Goal: Task Accomplishment & Management: Use online tool/utility

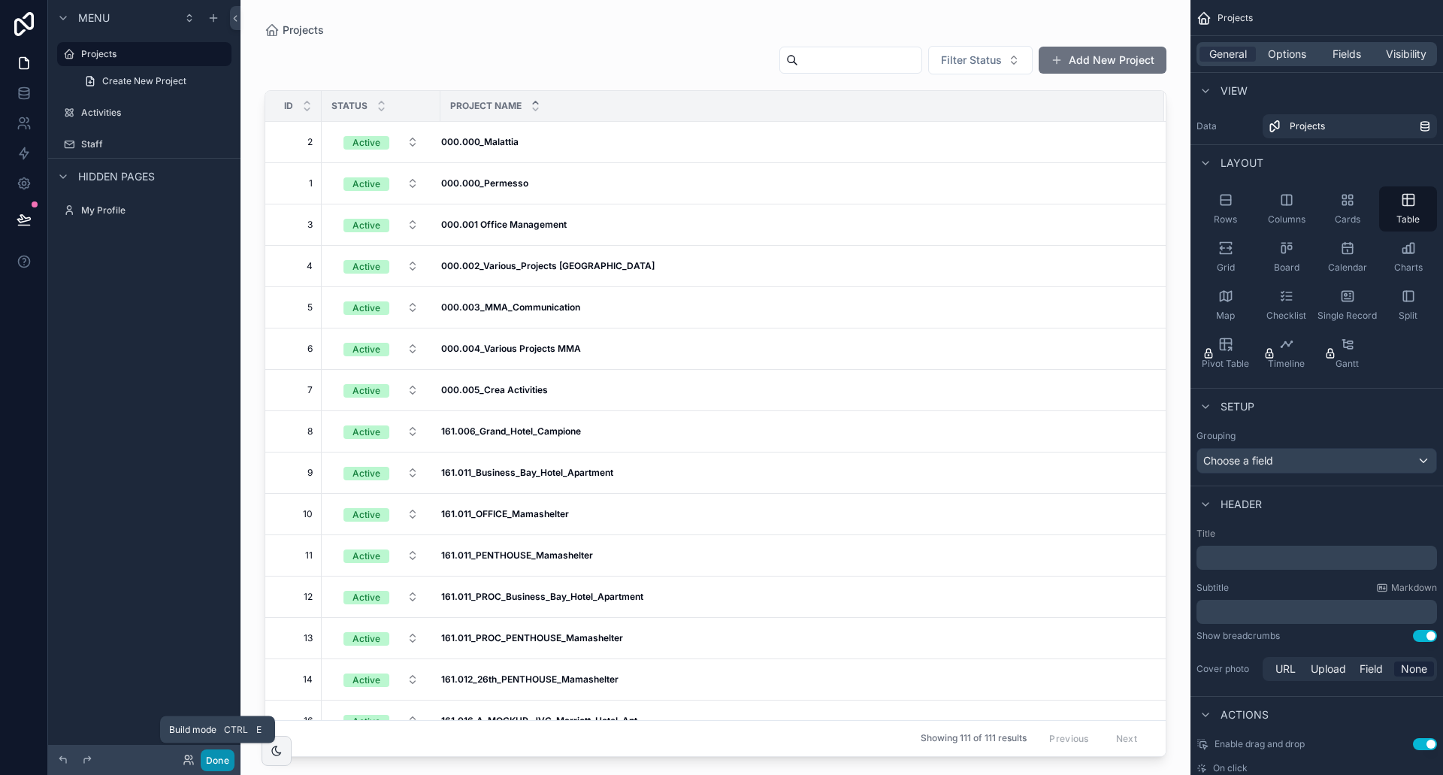
click at [214, 759] on button "Done" at bounding box center [218, 760] width 34 height 22
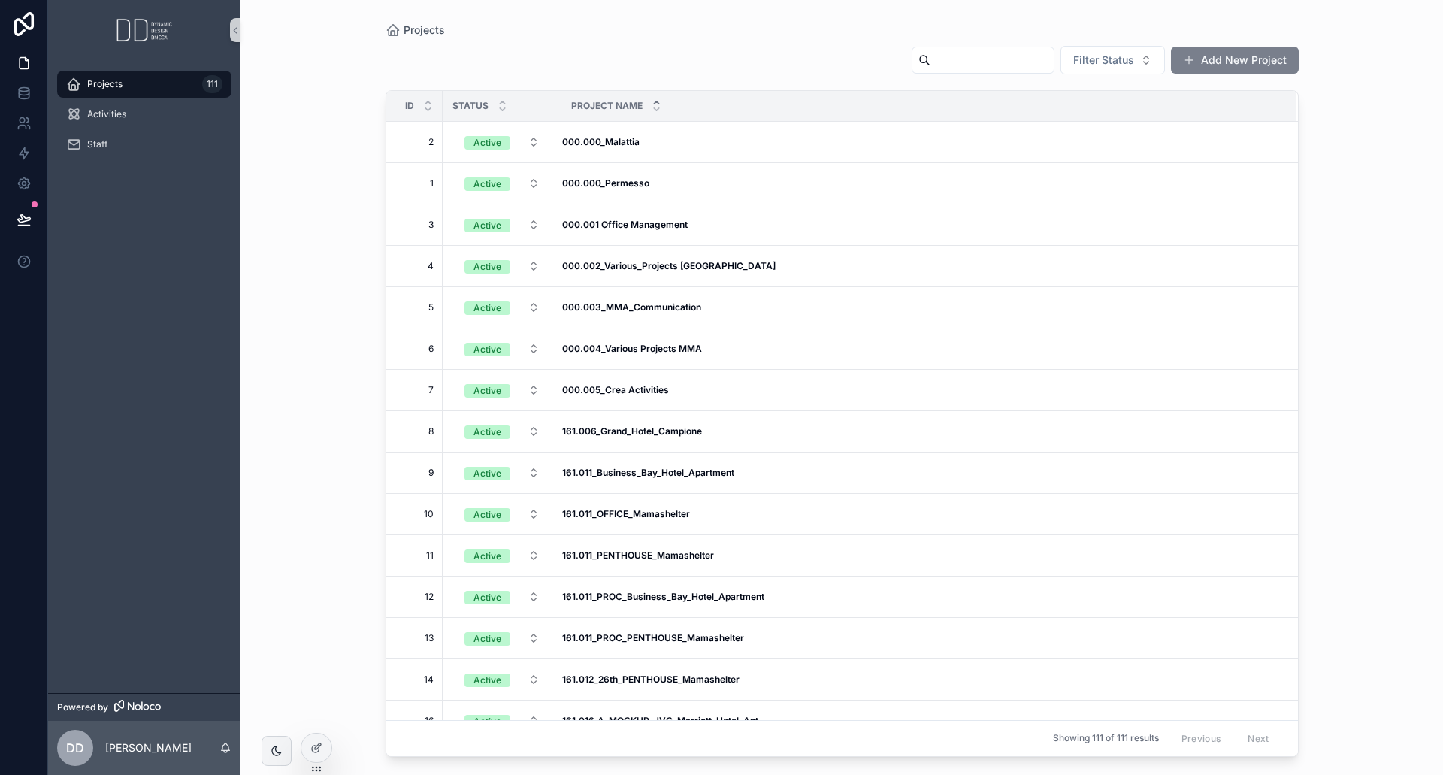
click at [1267, 59] on button "Add New Project" at bounding box center [1235, 60] width 128 height 27
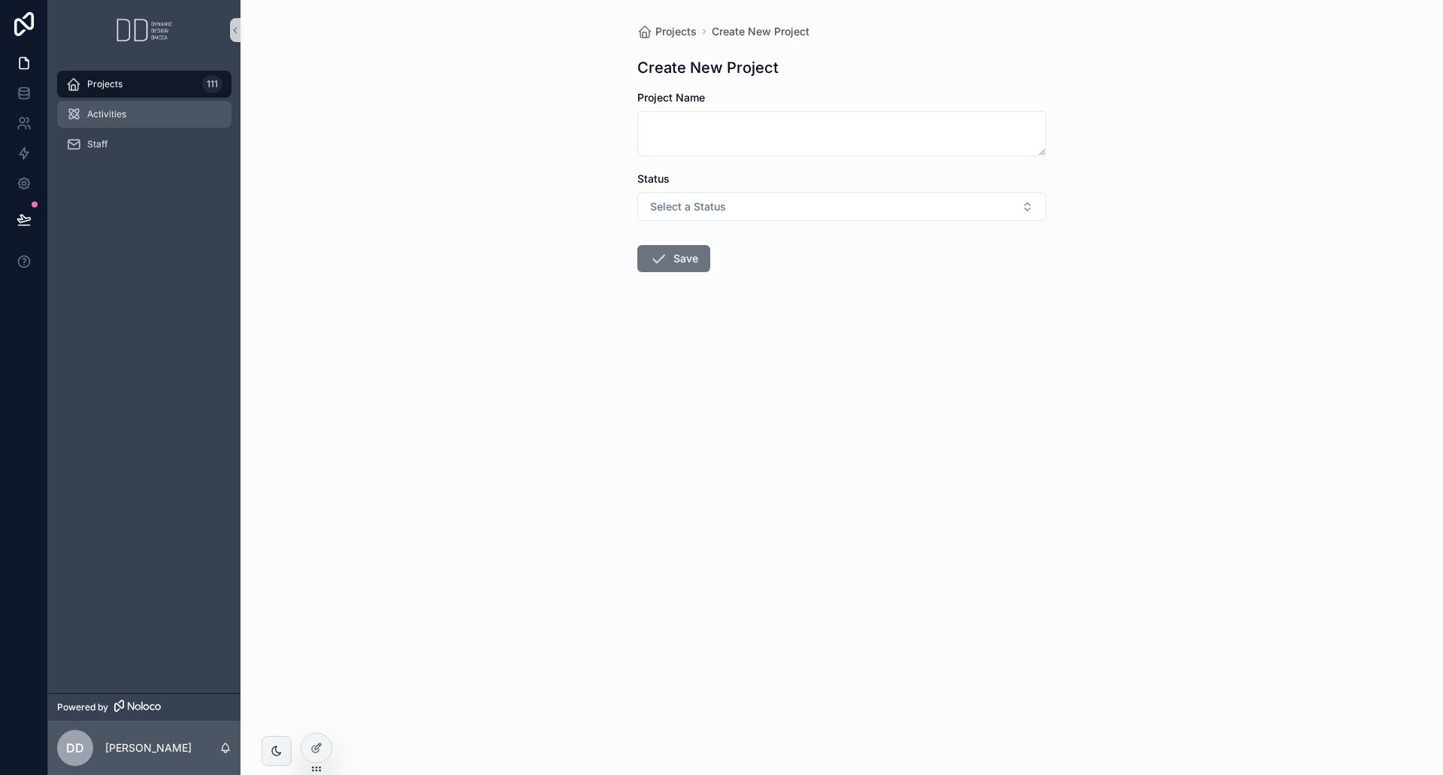
click at [130, 109] on div "Activities" at bounding box center [144, 114] width 156 height 24
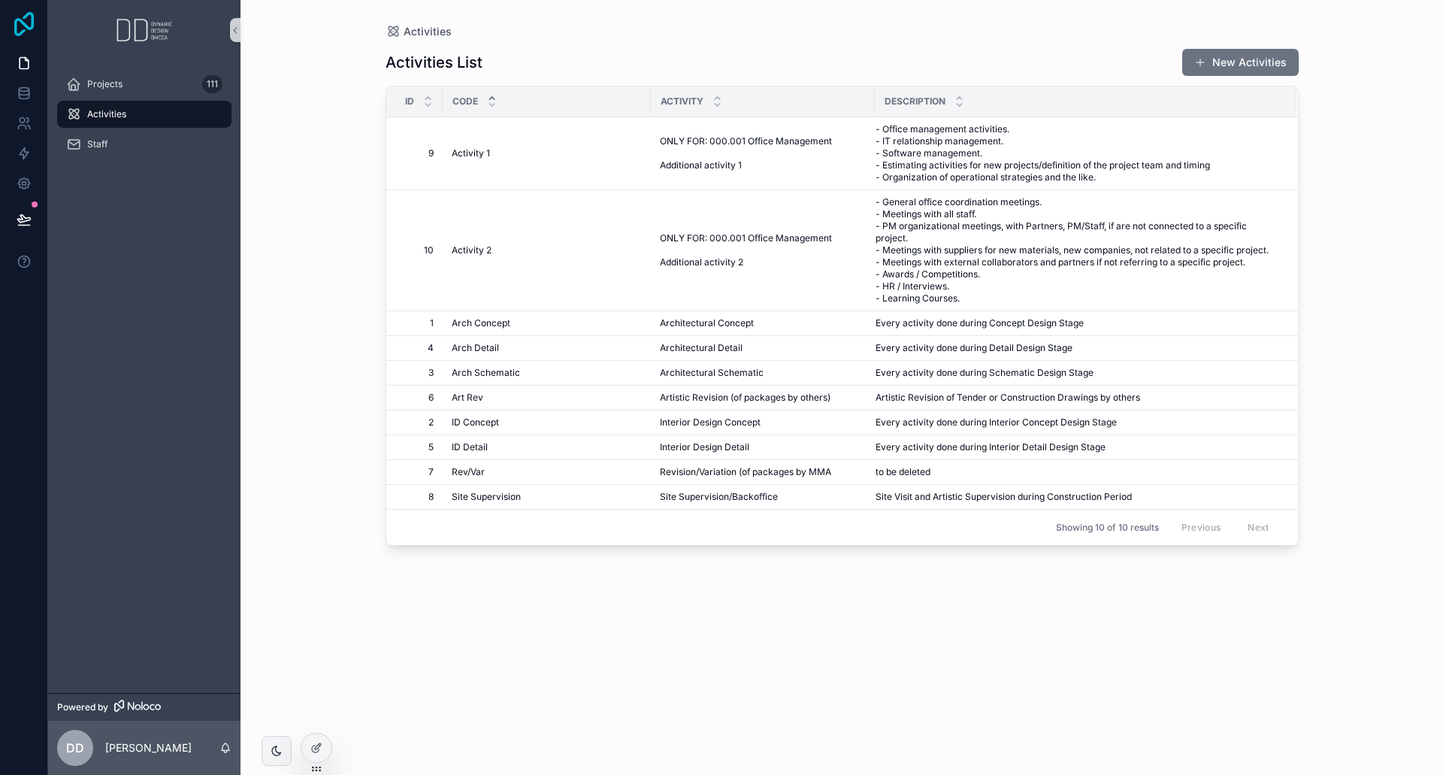
click at [20, 23] on icon at bounding box center [24, 24] width 20 height 24
